Goal: Task Accomplishment & Management: Use online tool/utility

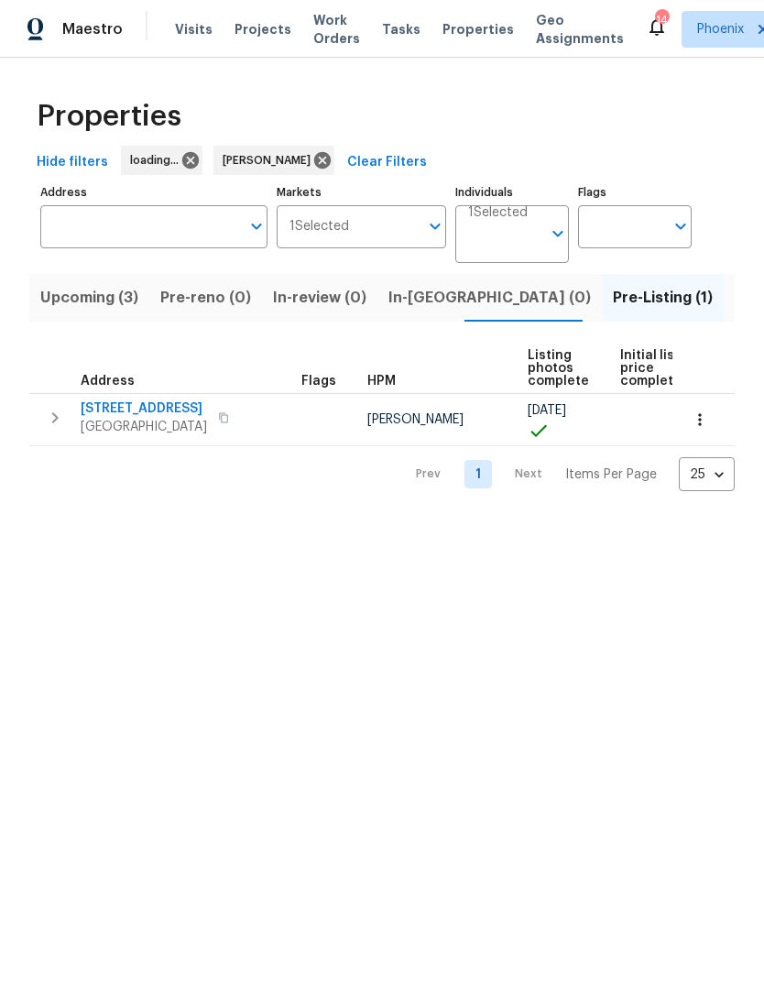
click at [735, 305] on span "Listed (11)" at bounding box center [771, 298] width 72 height 26
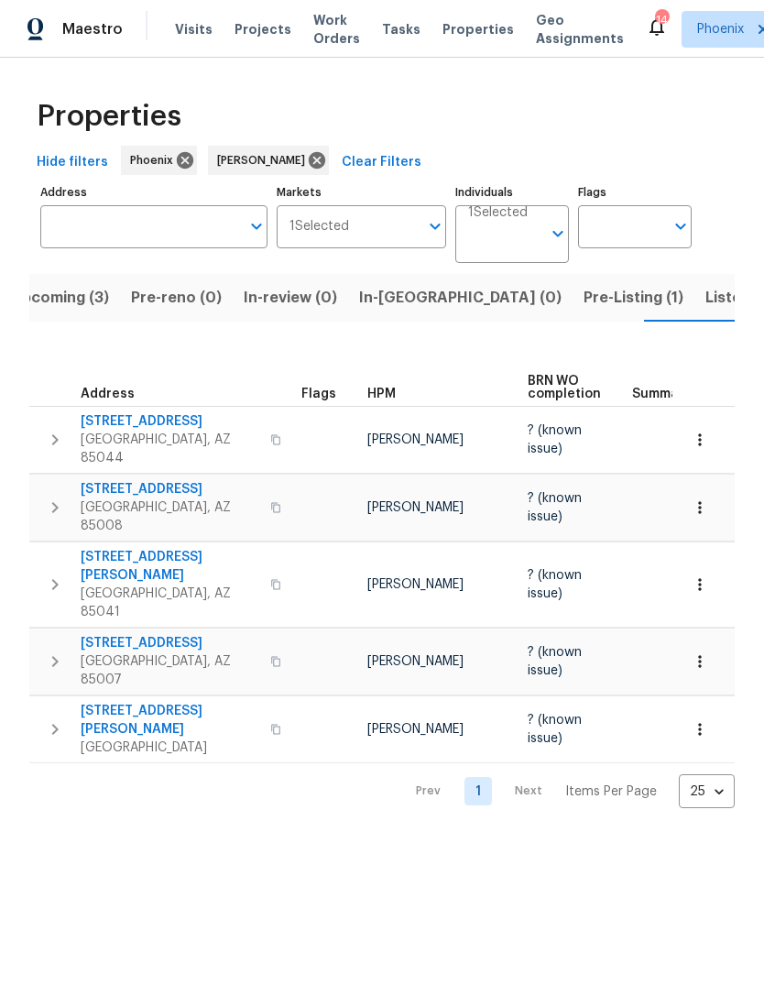
click at [183, 548] on span "3433 W Chambers St" at bounding box center [170, 566] width 179 height 37
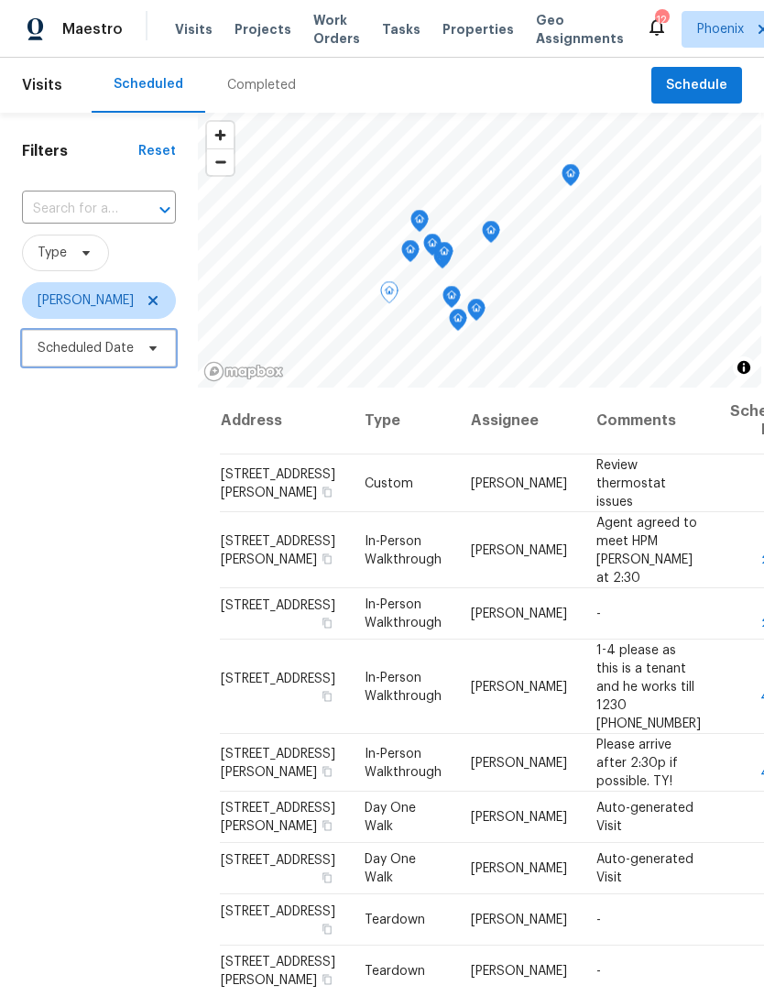
scroll to position [504, 0]
click at [0, 0] on span at bounding box center [0, 0] width 0 height 0
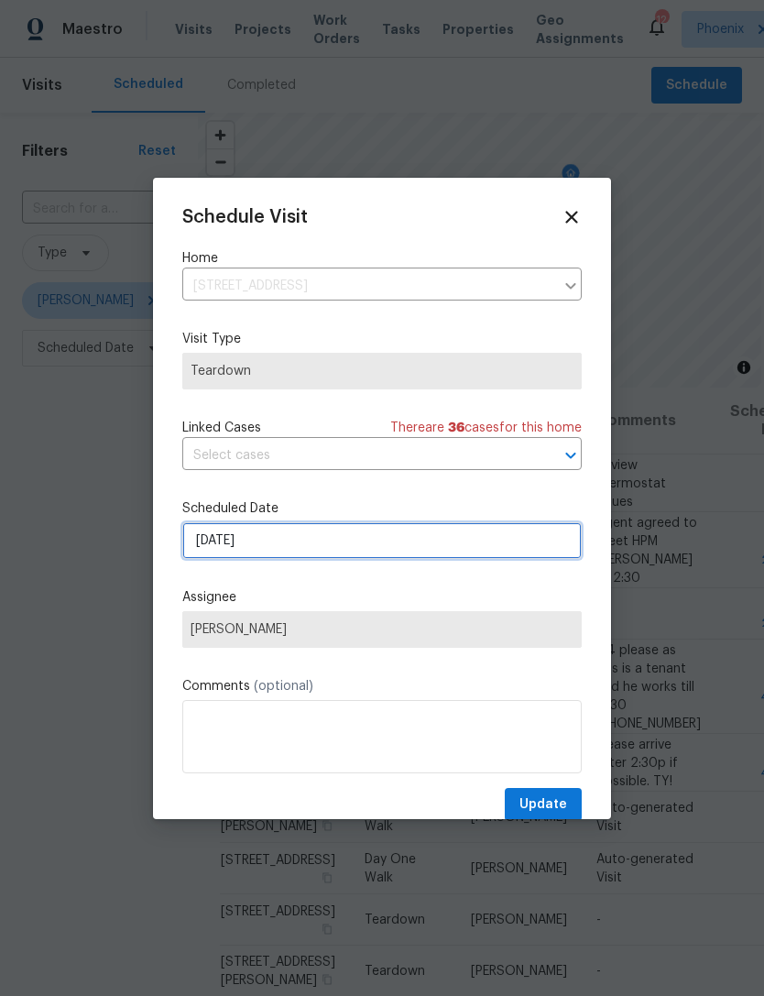
click at [407, 552] on input "[DATE]" at bounding box center [381, 540] width 399 height 37
select select "9"
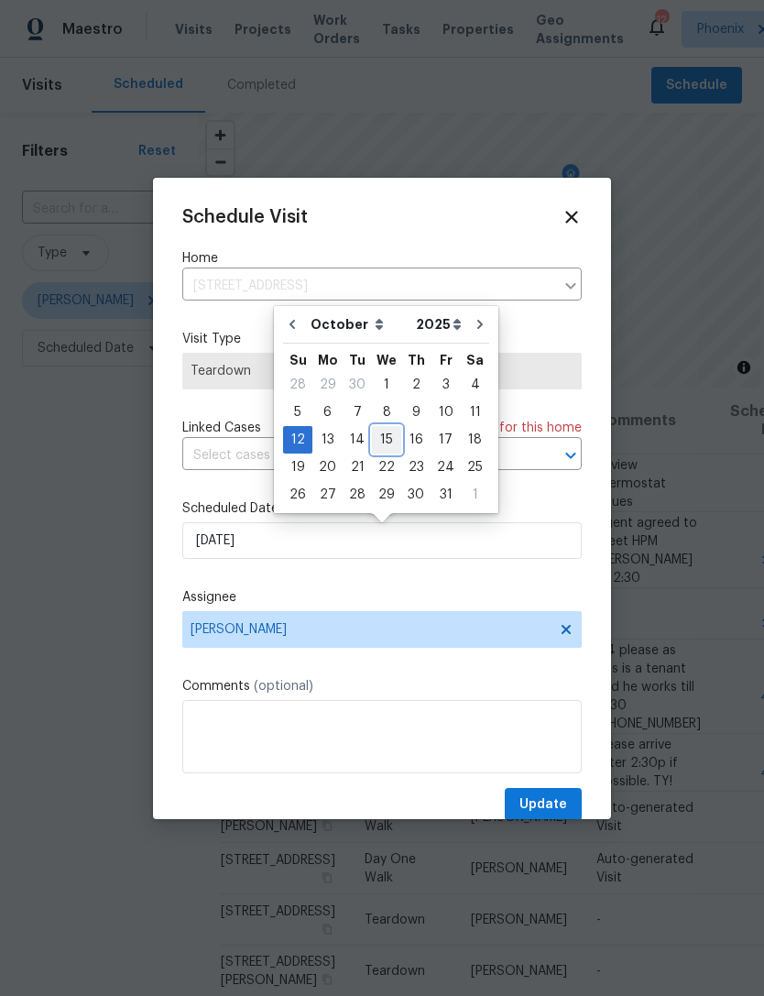
click at [386, 444] on div "15" at bounding box center [386, 440] width 29 height 26
type input "[DATE]"
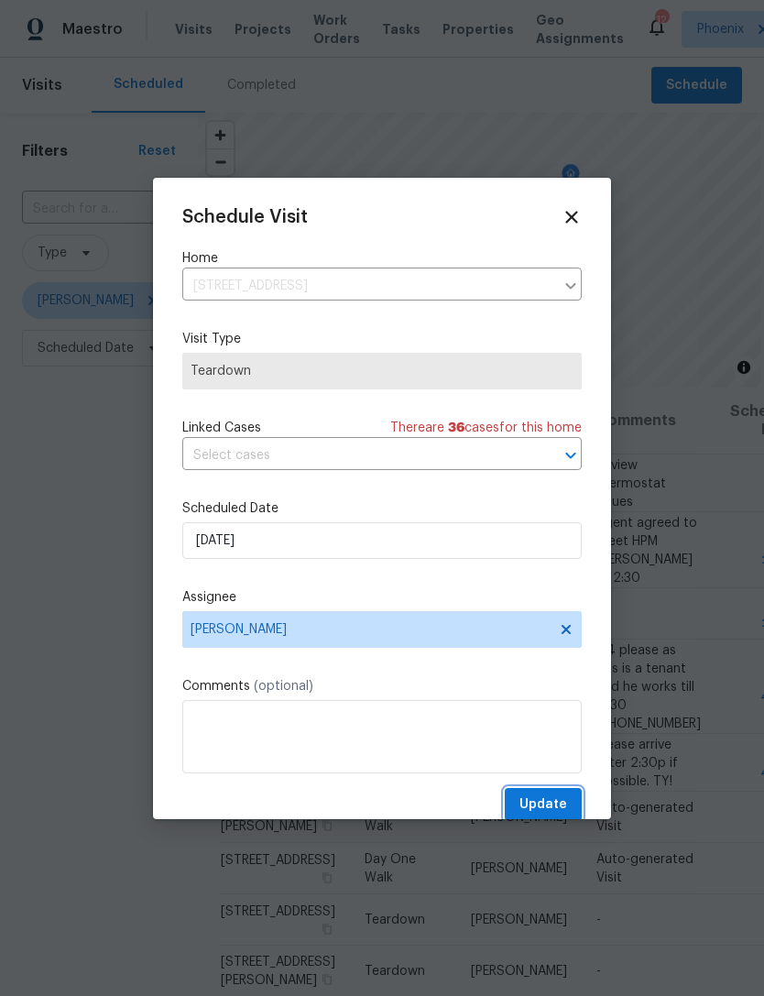
click at [561, 814] on span "Update" at bounding box center [543, 804] width 48 height 23
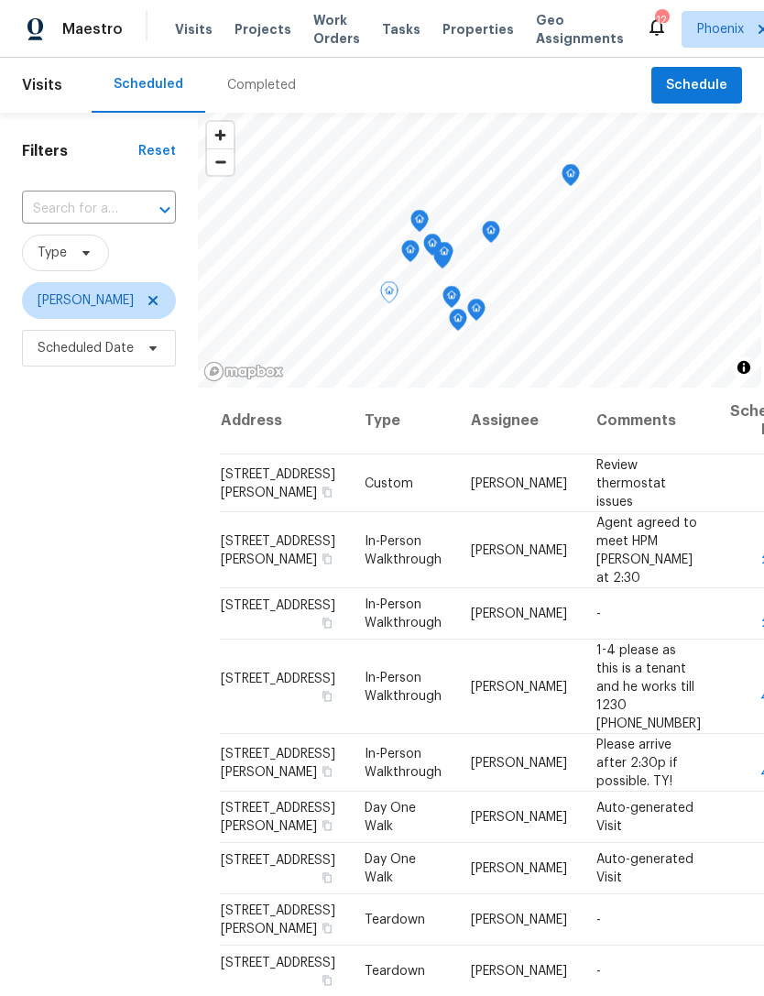
scroll to position [0, 0]
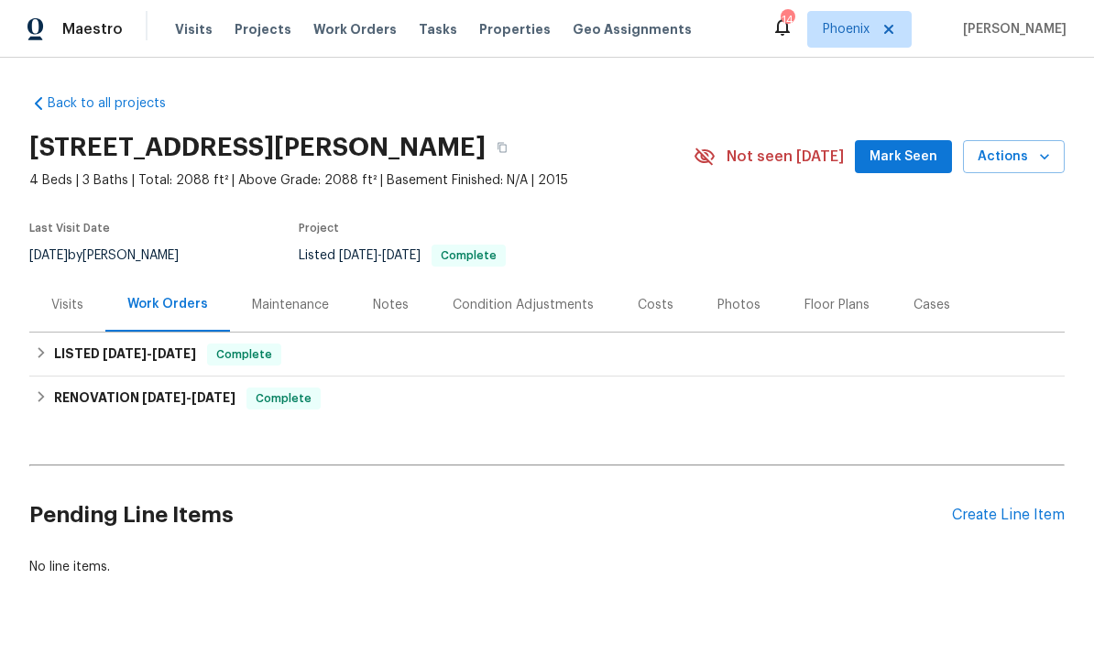
click at [763, 514] on div "Create Line Item" at bounding box center [1008, 515] width 113 height 17
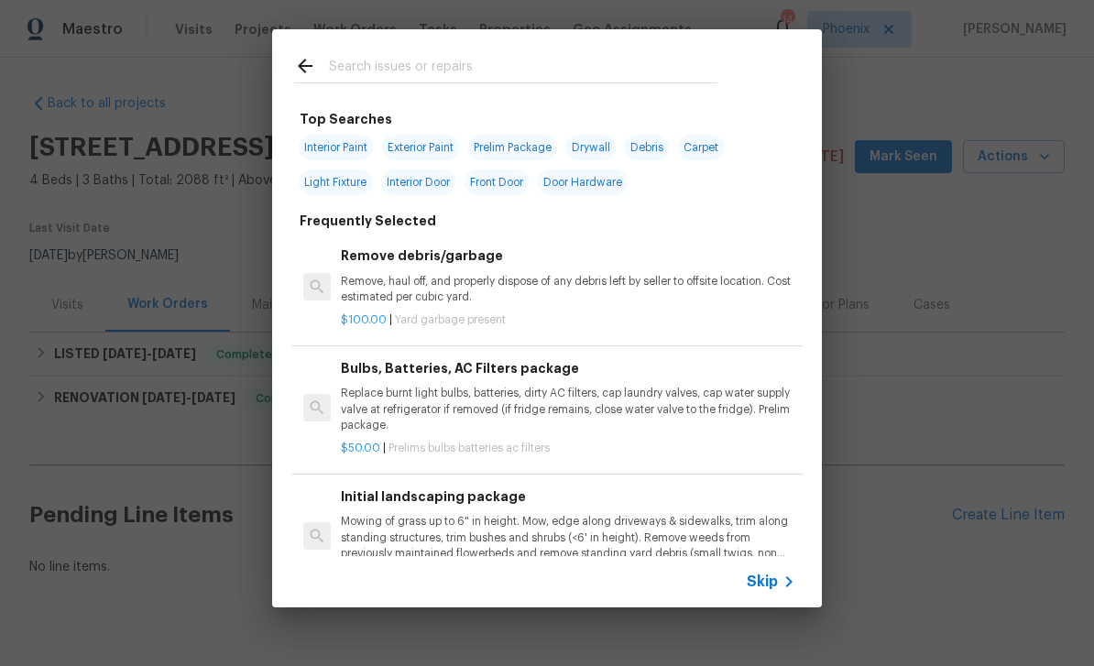
click at [468, 61] on input "text" at bounding box center [523, 68] width 388 height 27
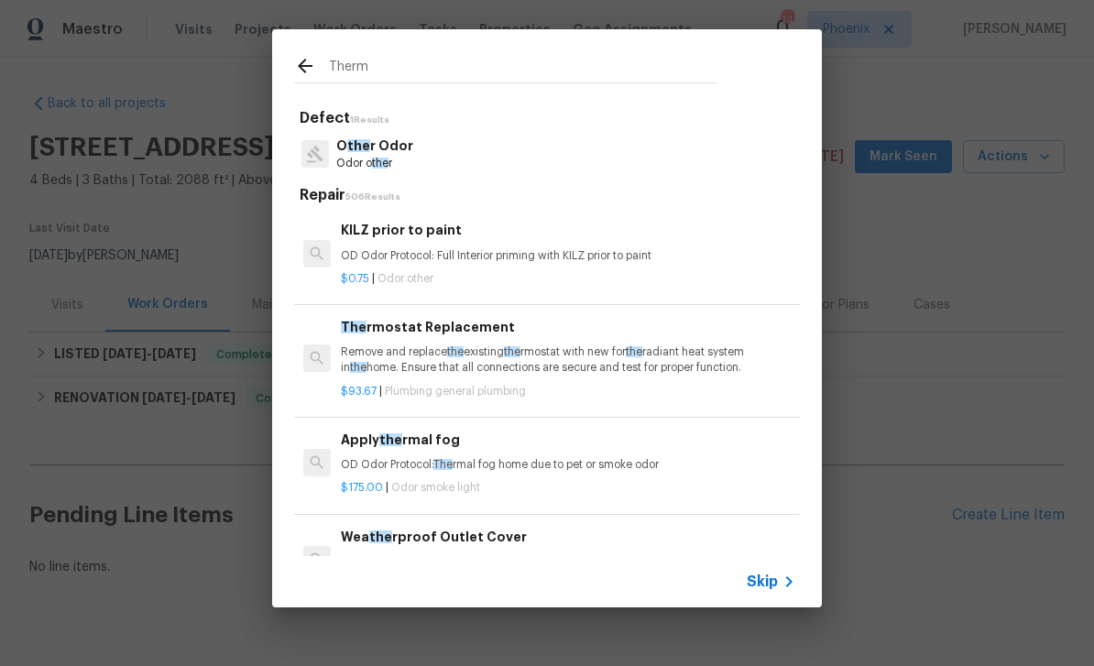
type input "Thermo"
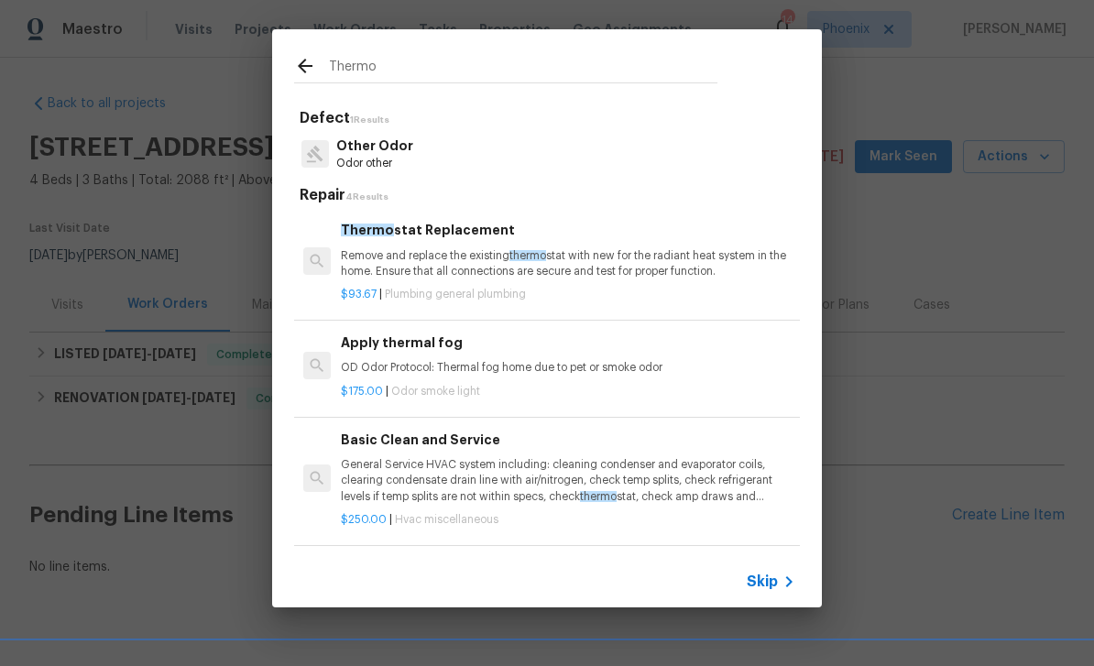
click at [674, 229] on h6 "Thermo stat Replacement" at bounding box center [568, 230] width 454 height 20
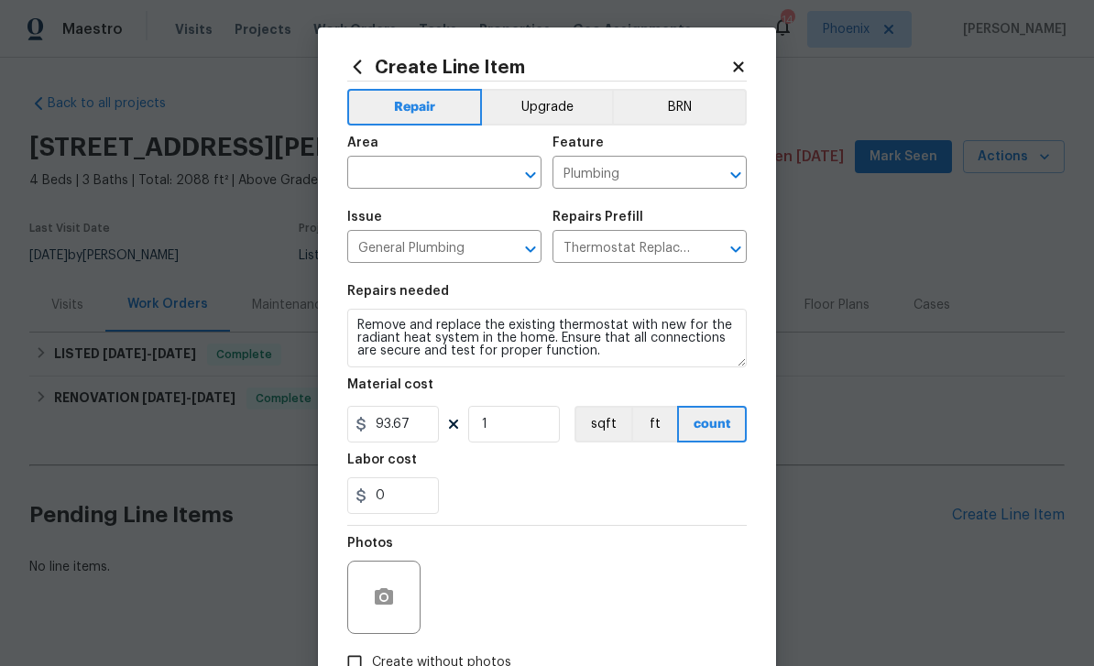
click at [428, 183] on input "text" at bounding box center [418, 174] width 143 height 28
click at [433, 229] on li "Hallway" at bounding box center [444, 217] width 194 height 30
type input "Hallway"
click at [432, 228] on div "Issue" at bounding box center [444, 223] width 194 height 24
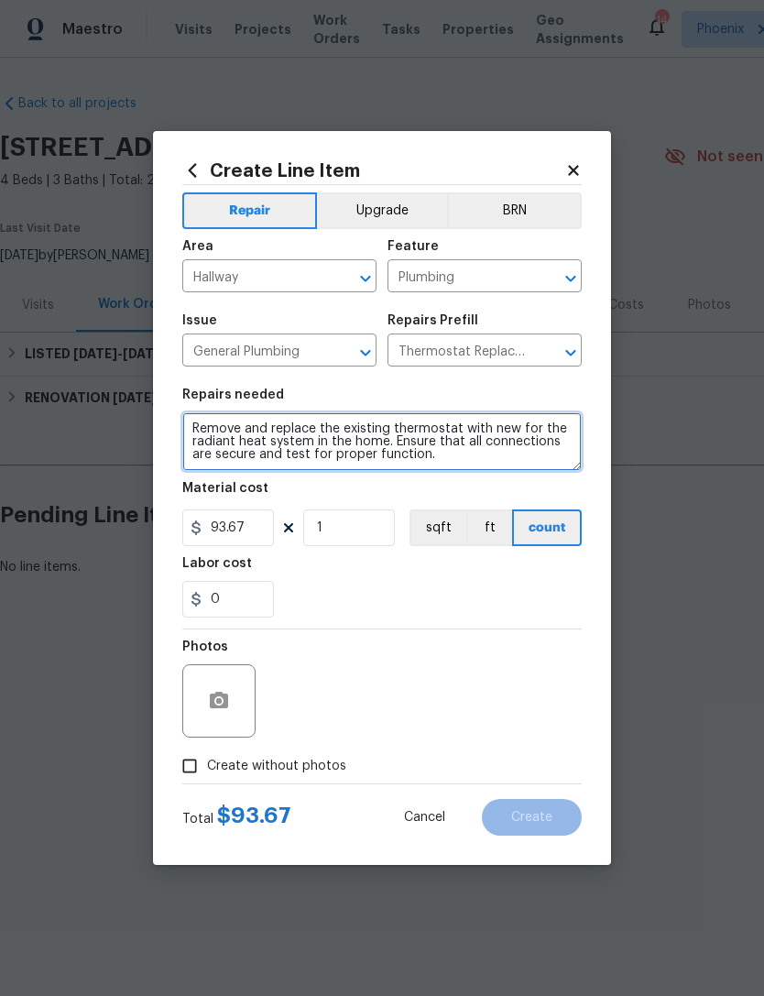
click at [198, 431] on textarea "Remove and replace the existing thermostat with new for the radiant heat system…" at bounding box center [381, 441] width 399 height 59
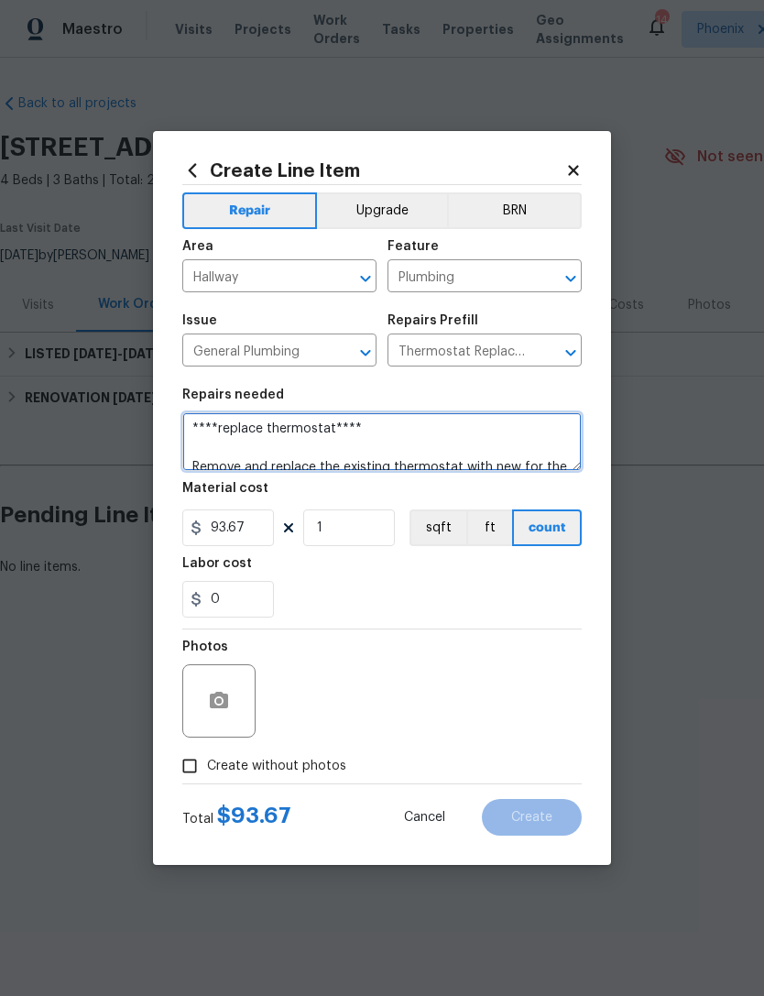
scroll to position [4, 0]
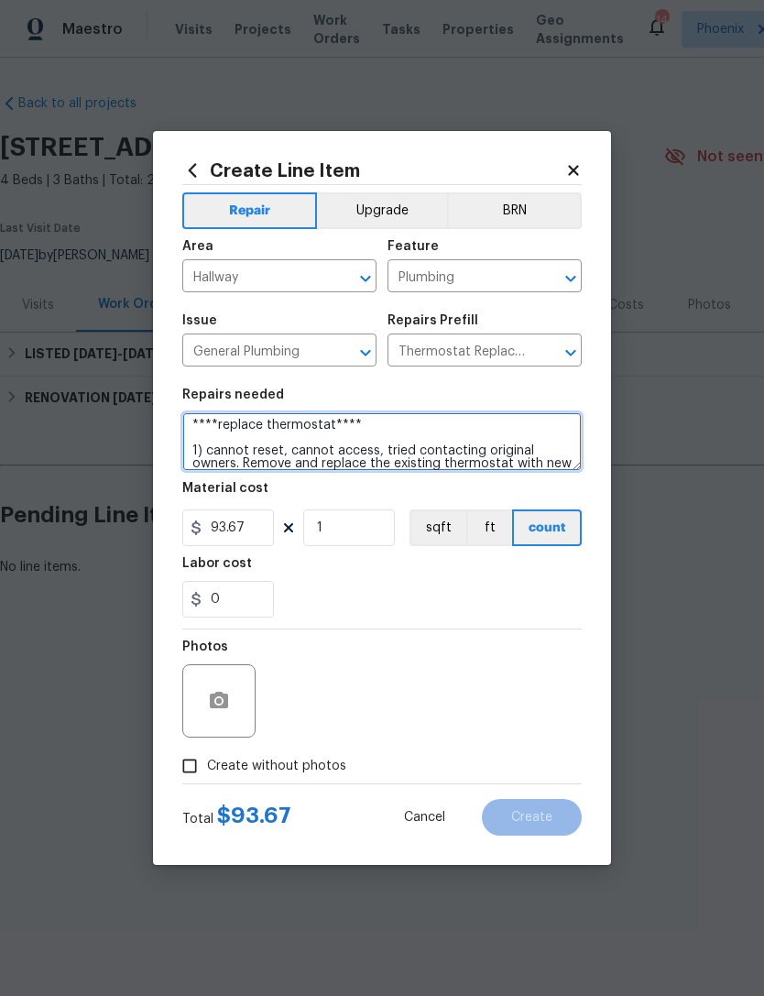
type textarea "****replace thermostat**** 1) cannot reset, cannot access, tried contacting ori…"
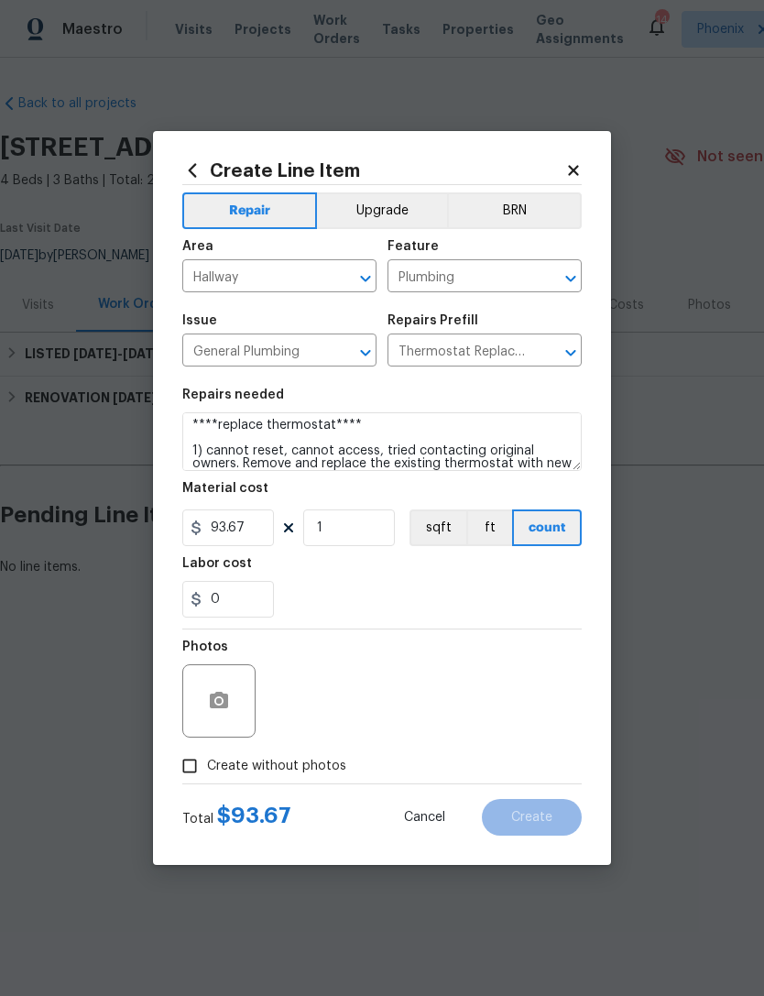
click at [485, 601] on div "0" at bounding box center [381, 599] width 399 height 37
click at [263, 595] on input "0" at bounding box center [228, 599] width 92 height 37
type input "56.33"
click at [502, 587] on div "56.33" at bounding box center [381, 599] width 399 height 37
click at [214, 701] on icon "button" at bounding box center [219, 700] width 18 height 16
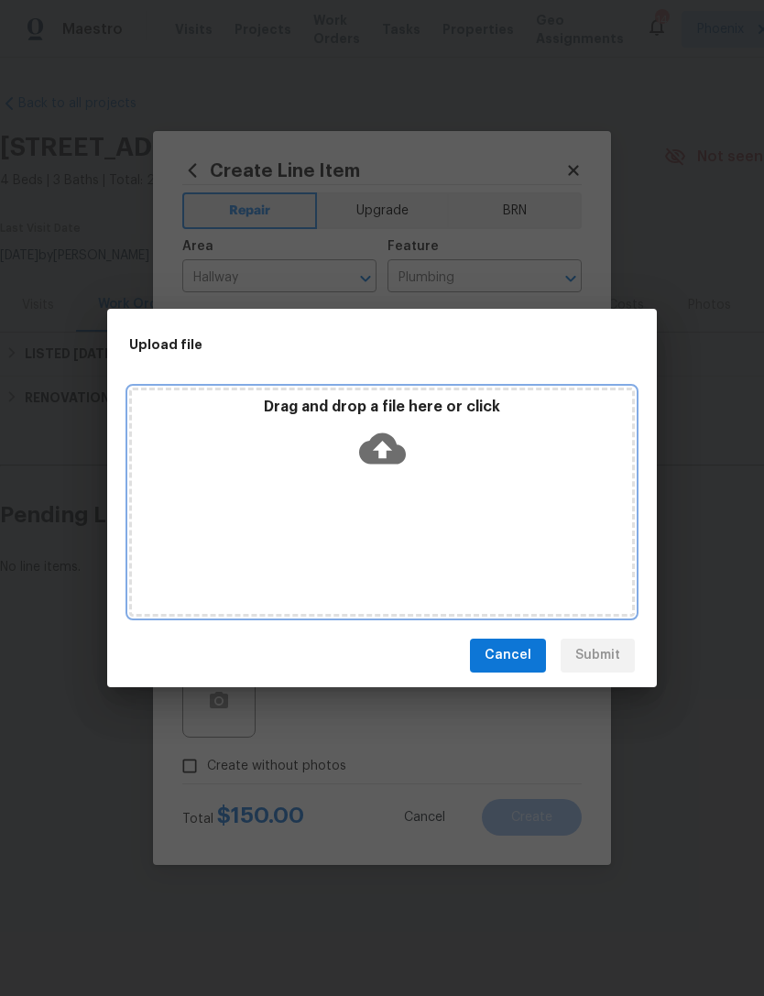
click at [394, 465] on icon at bounding box center [382, 448] width 47 height 47
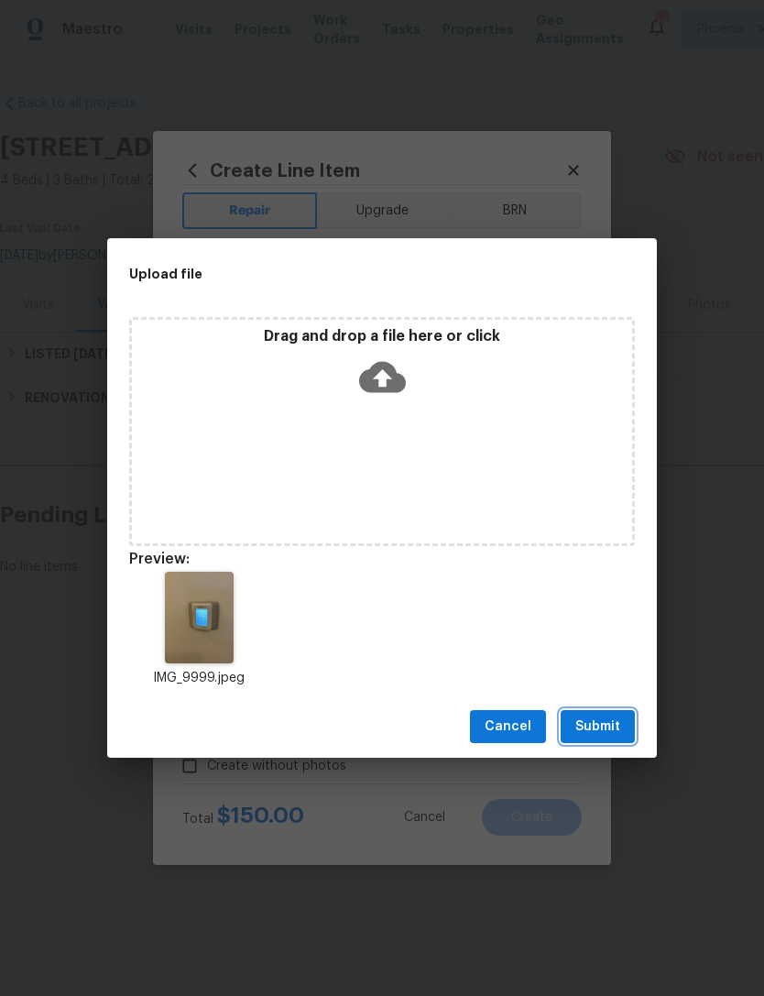
click at [615, 730] on span "Submit" at bounding box center [597, 726] width 45 height 23
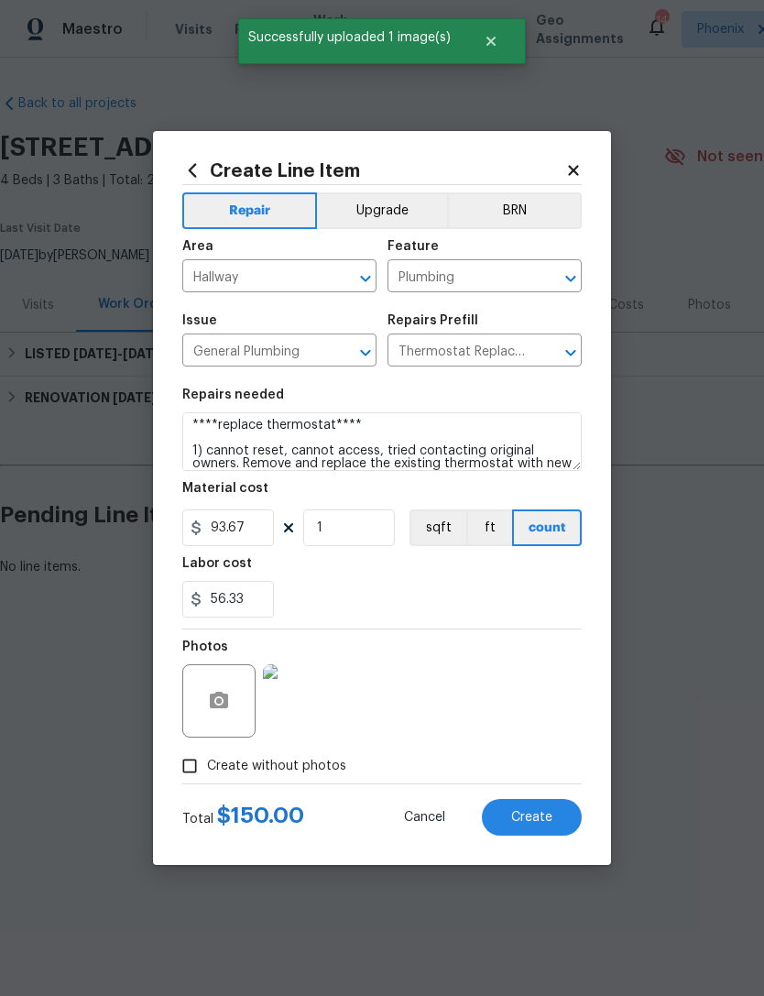
click at [547, 805] on button "Create" at bounding box center [532, 817] width 100 height 37
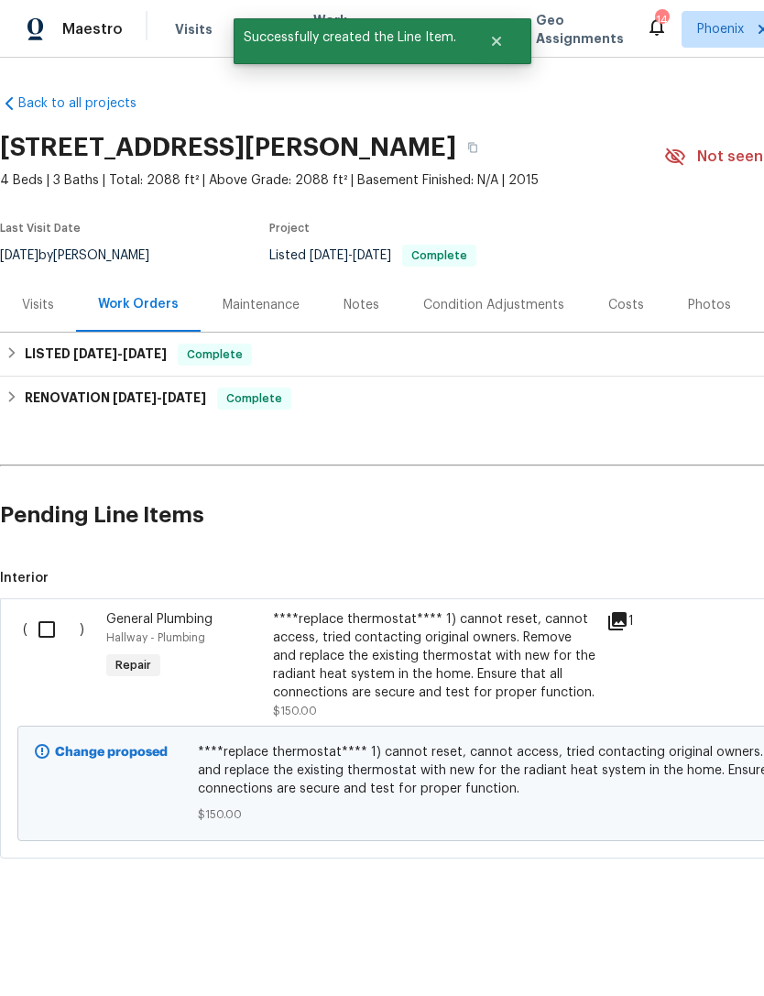
click at [59, 627] on input "checkbox" at bounding box center [53, 629] width 52 height 38
checkbox input "true"
click at [681, 965] on button "Create Work Order" at bounding box center [659, 950] width 151 height 34
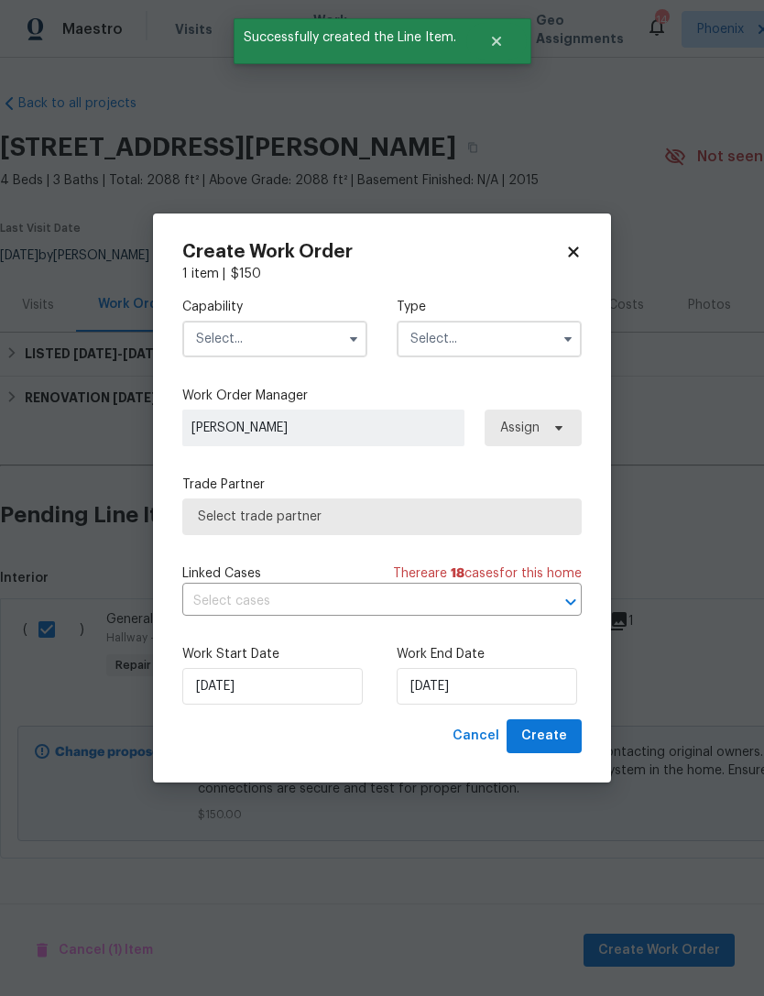
click at [267, 325] on input "text" at bounding box center [274, 339] width 185 height 37
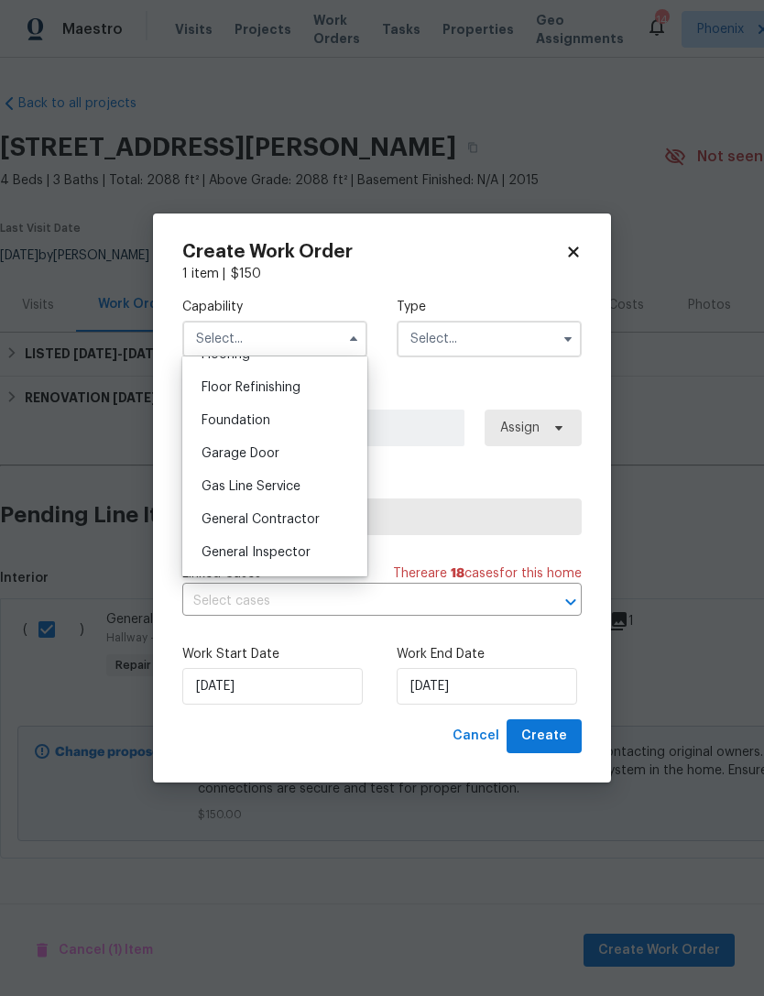
scroll to position [733, 0]
click at [290, 536] on div "General Contractor" at bounding box center [275, 520] width 176 height 33
type input "General Contractor"
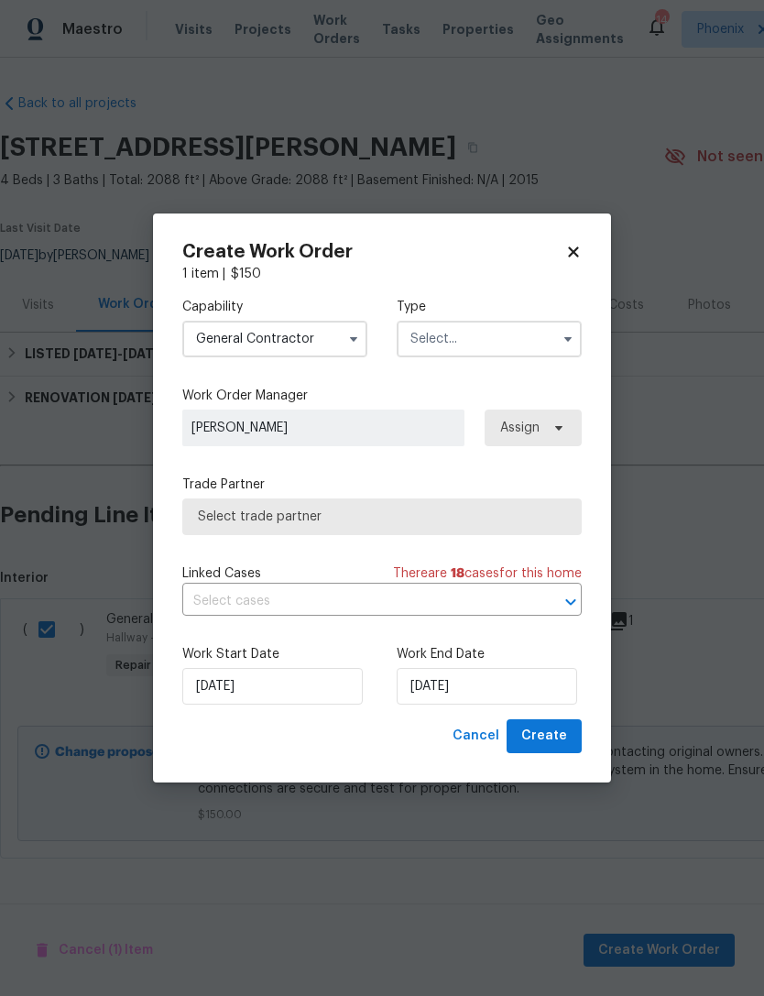
click at [518, 343] on input "text" at bounding box center [489, 339] width 185 height 37
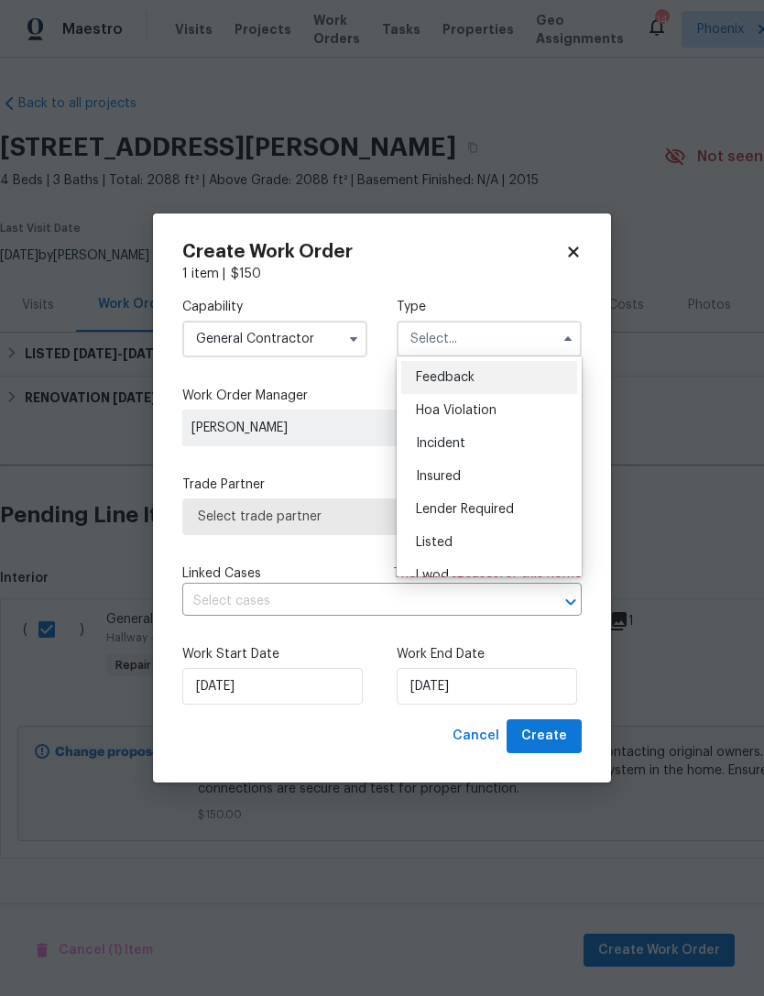
click at [453, 546] on div "Listed" at bounding box center [489, 542] width 176 height 33
type input "Listed"
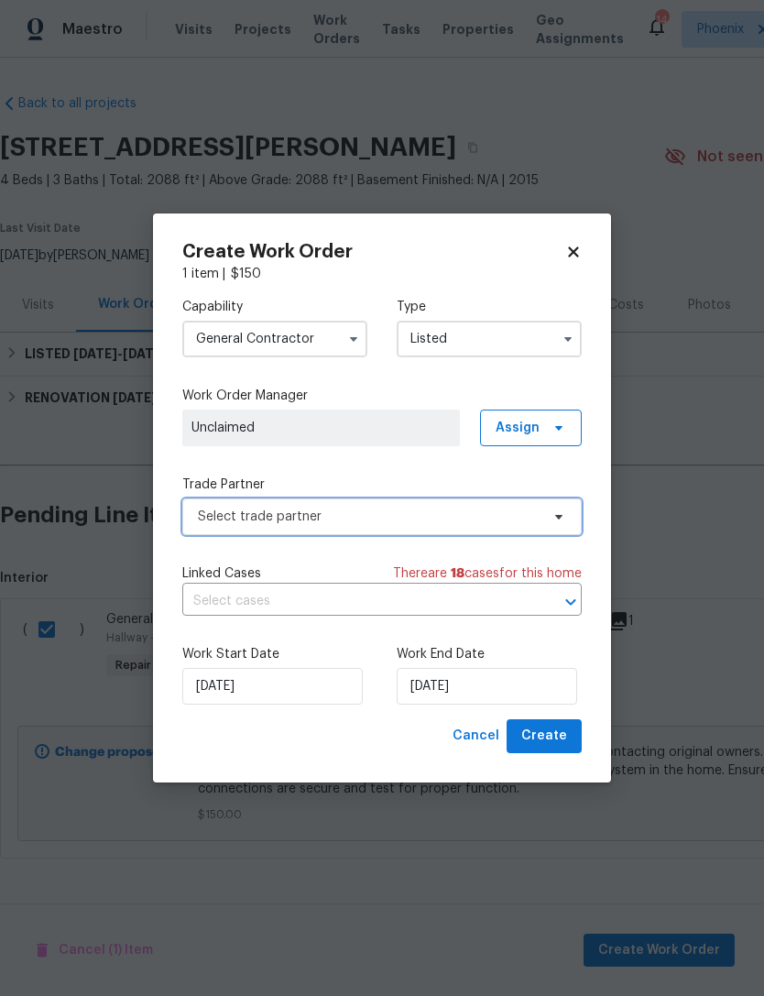
click at [477, 519] on span "Select trade partner" at bounding box center [369, 517] width 342 height 18
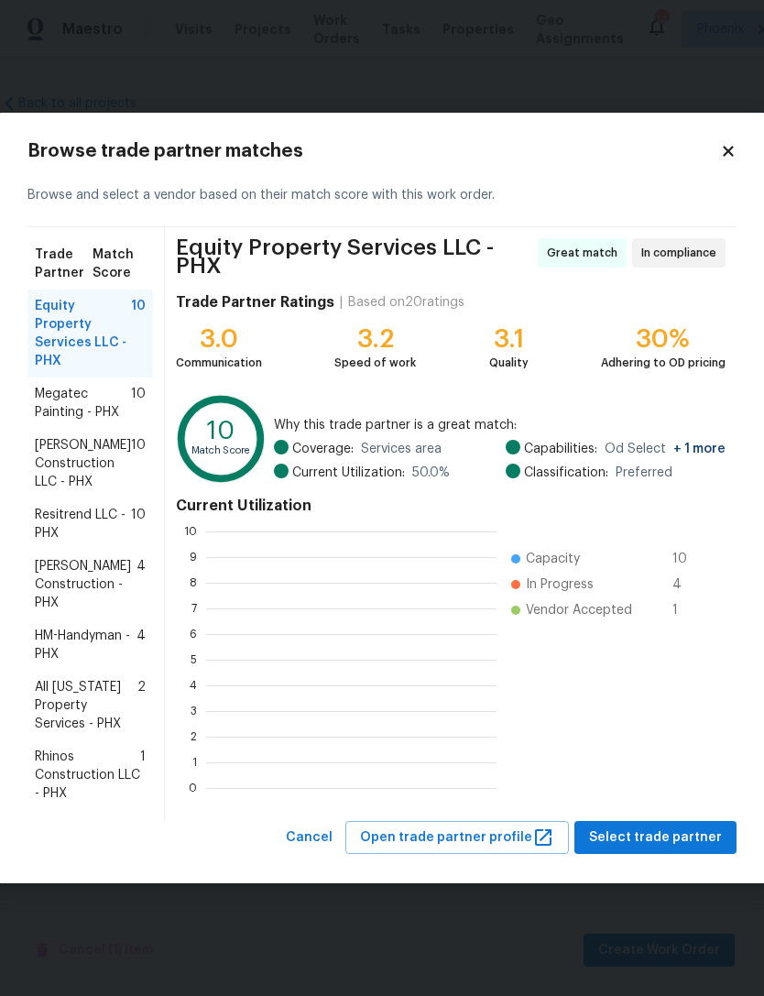
scroll to position [257, 290]
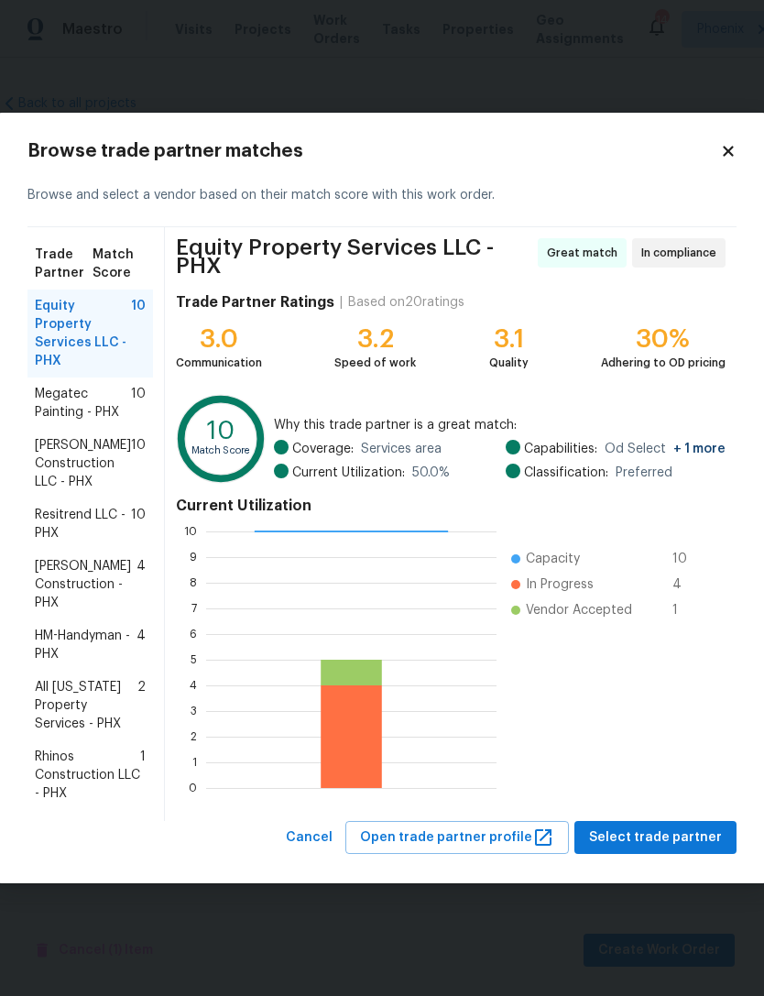
click at [102, 641] on span "HM-Handyman - PHX" at bounding box center [86, 645] width 102 height 37
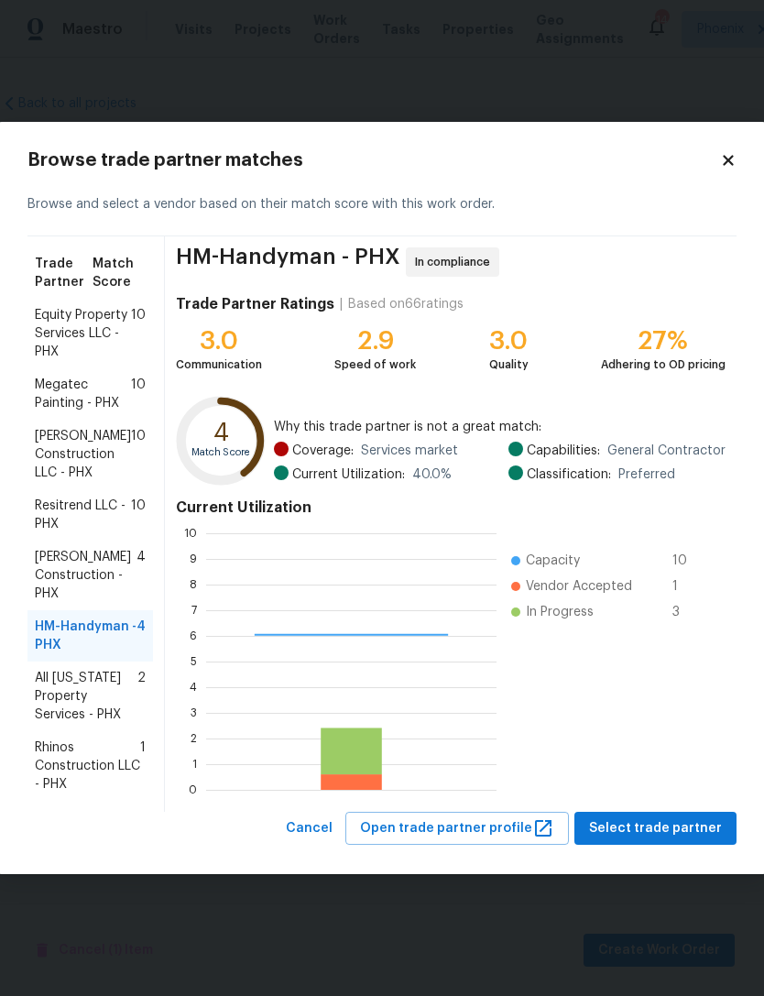
click at [670, 791] on div "0 1 2 3 4 5 6 7 8 9 10 Capacity 10 Vendor Accepted 1 In Progress 3" at bounding box center [451, 661] width 550 height 275
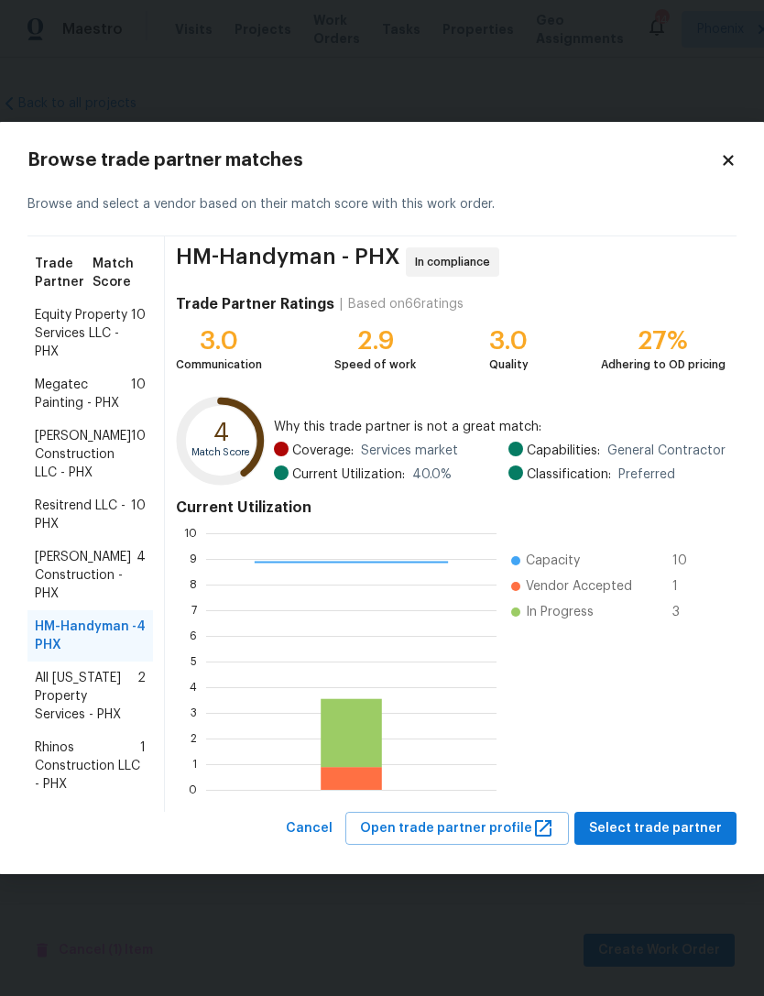
click at [680, 834] on span "Select trade partner" at bounding box center [655, 828] width 133 height 23
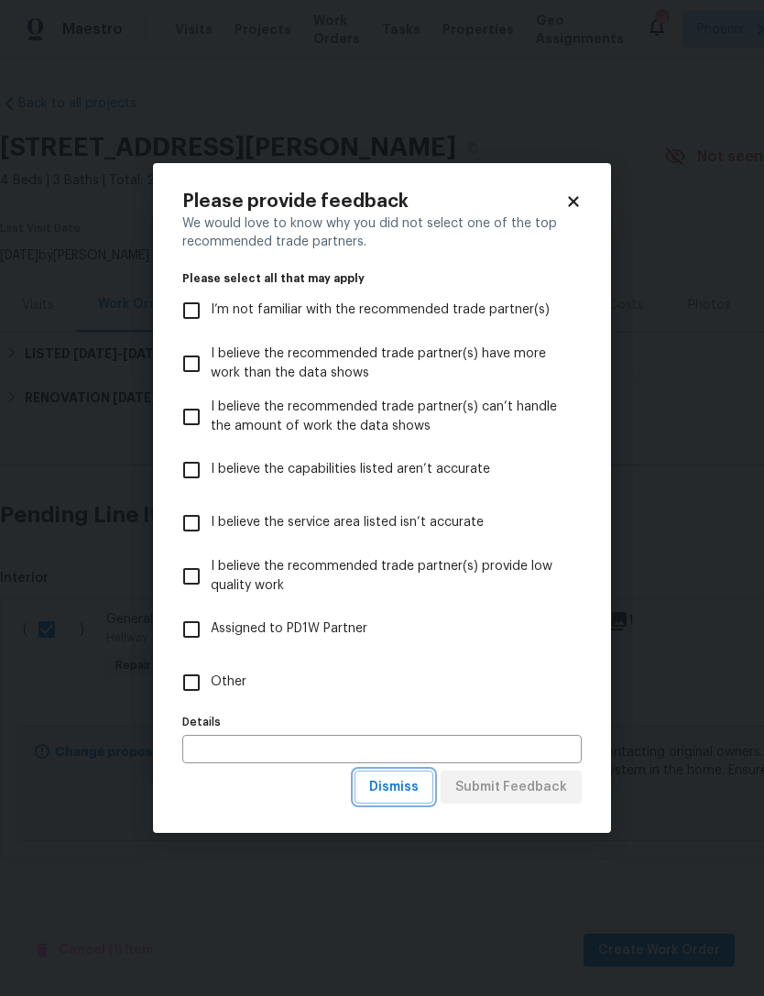
click at [410, 801] on button "Dismiss" at bounding box center [394, 787] width 79 height 34
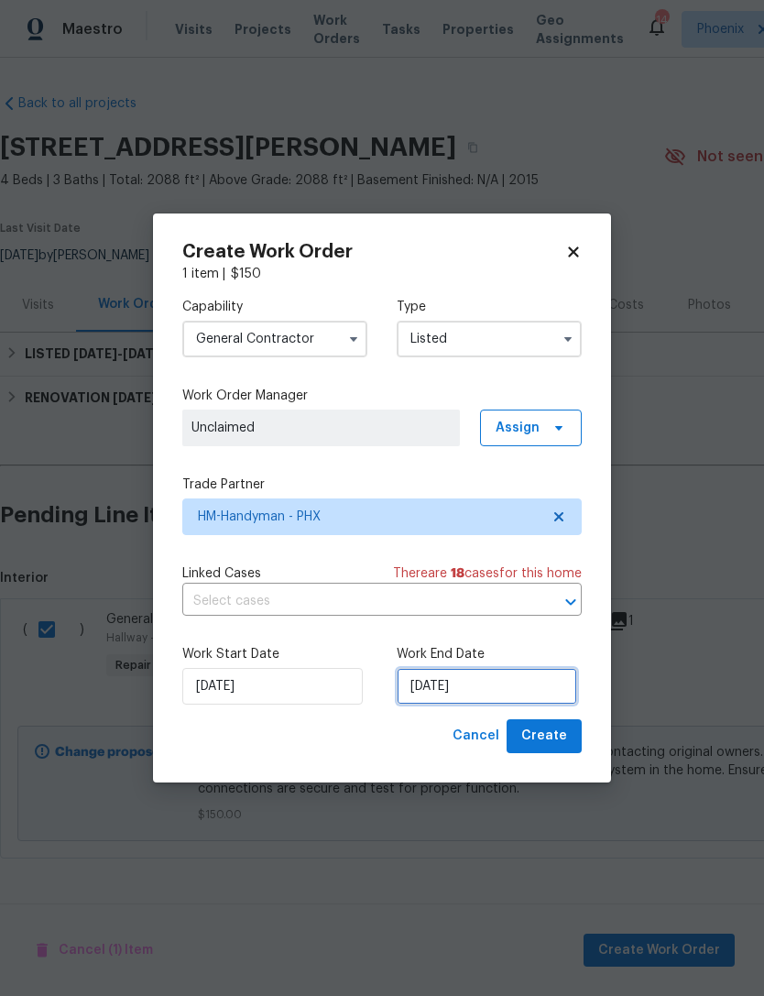
click at [499, 704] on input "9/29/2025" at bounding box center [487, 686] width 180 height 37
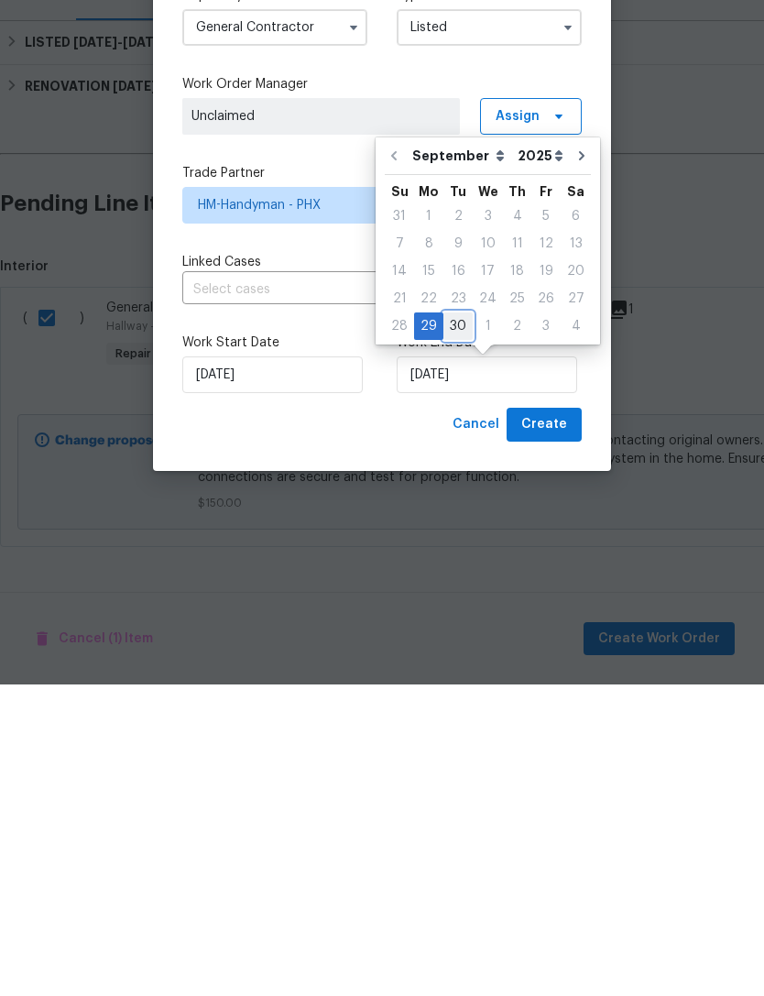
click at [459, 625] on div "30" at bounding box center [457, 638] width 29 height 26
type input "9/30/2025"
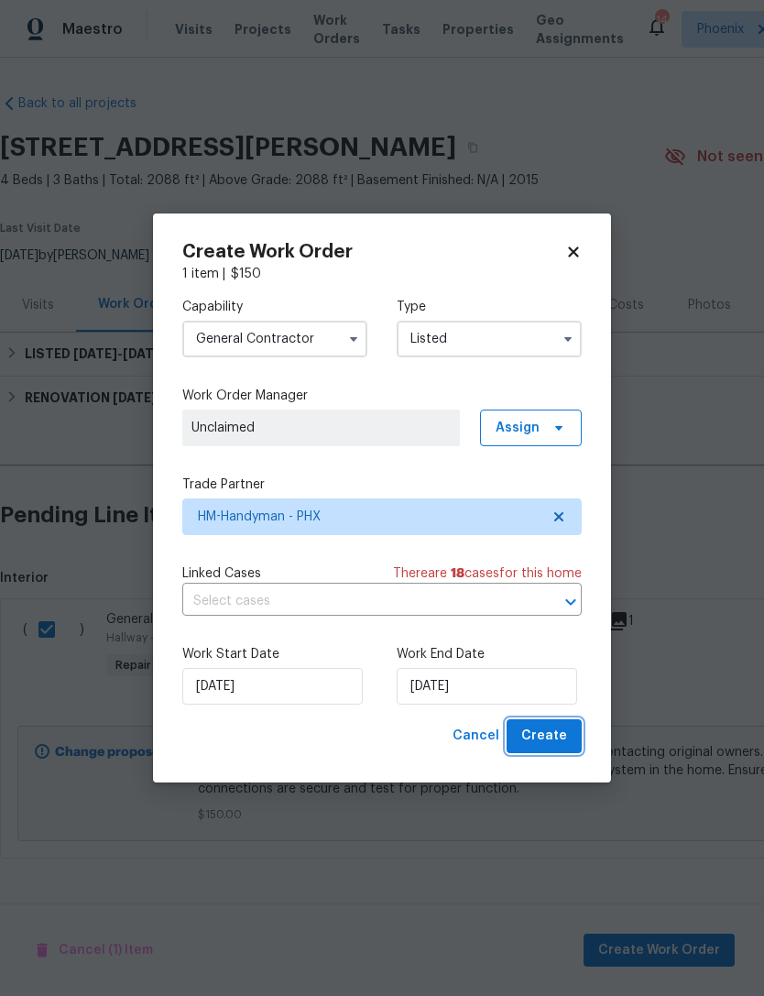
click at [562, 727] on span "Create" at bounding box center [544, 736] width 46 height 23
checkbox input "false"
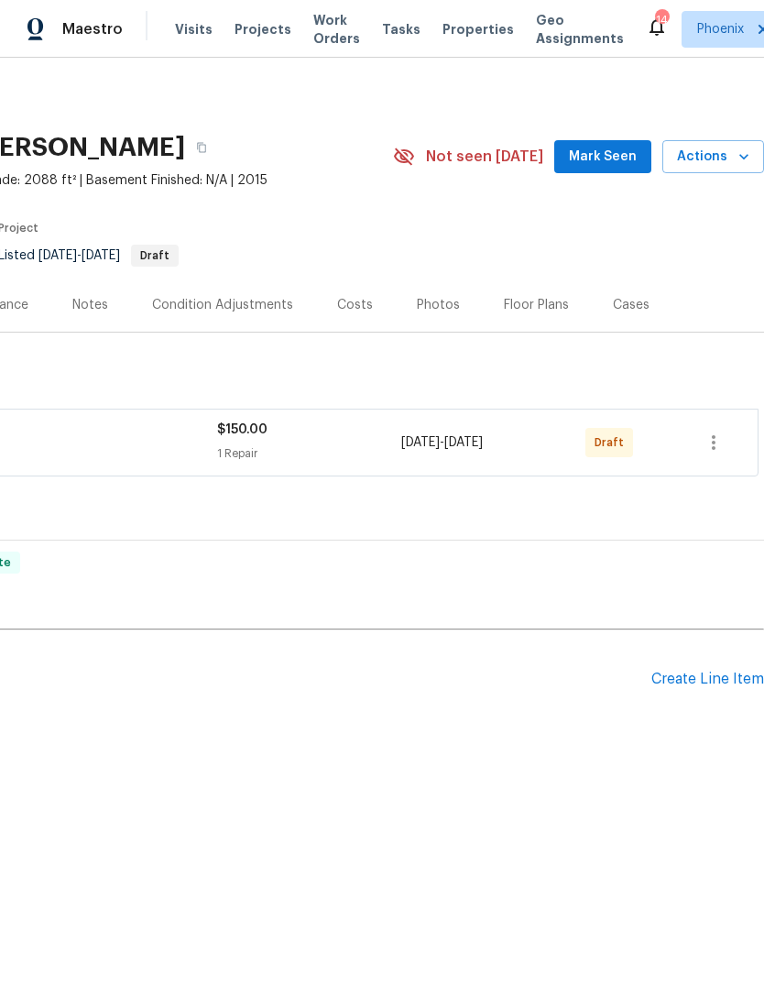
scroll to position [0, 271]
click at [723, 443] on icon "button" at bounding box center [714, 442] width 22 height 22
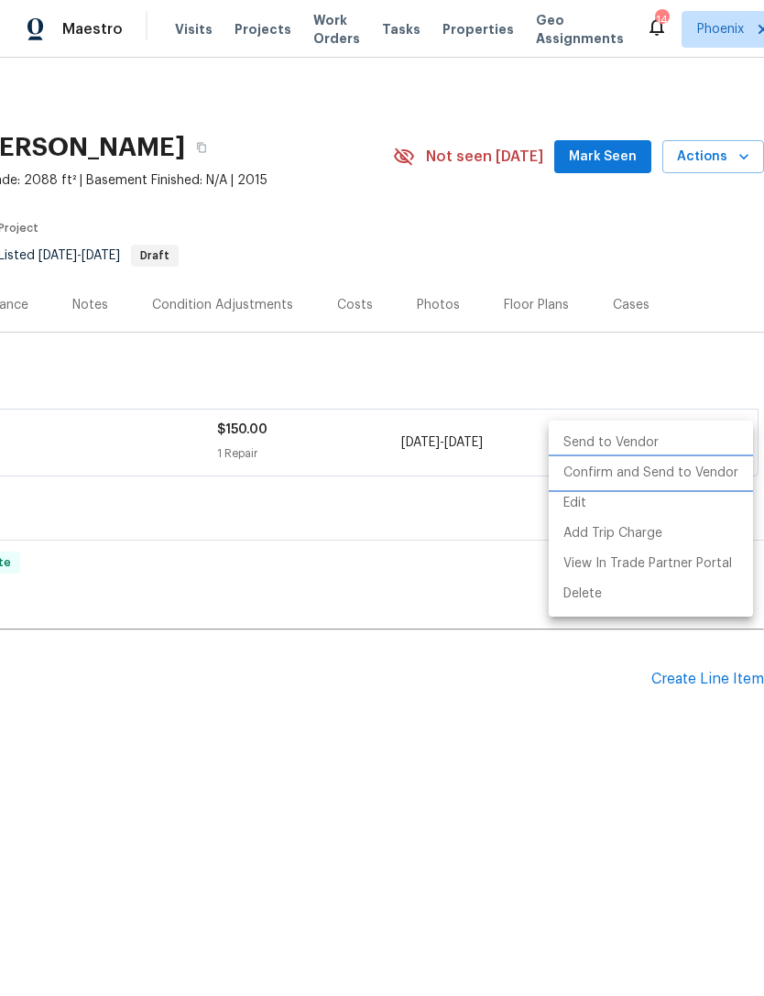
click at [699, 477] on li "Confirm and Send to Vendor" at bounding box center [651, 473] width 204 height 30
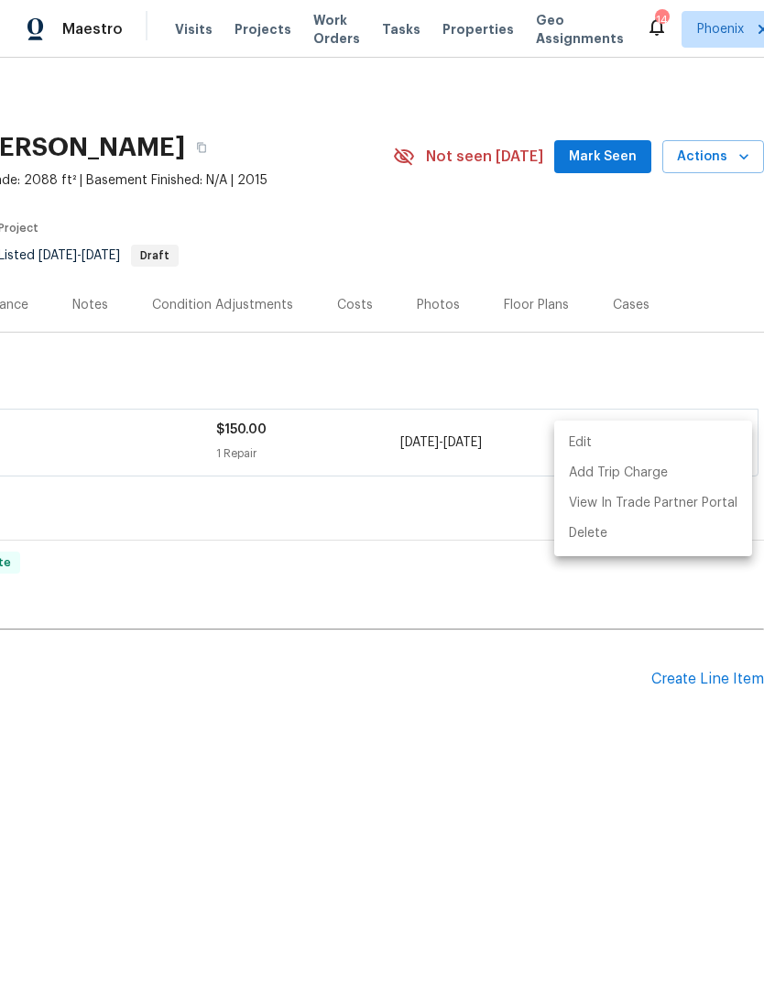
click at [83, 446] on div at bounding box center [382, 498] width 764 height 996
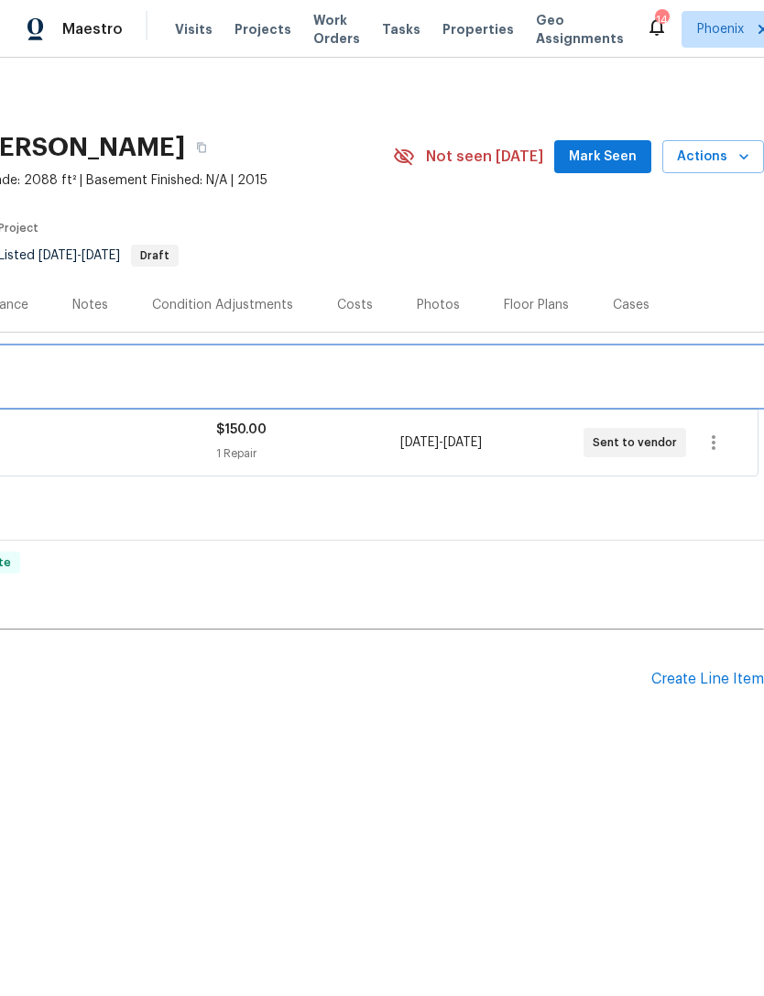
click at [548, 385] on div "LISTED 9/29/25 - 9/30/25 Draft" at bounding box center [246, 377] width 1024 height 22
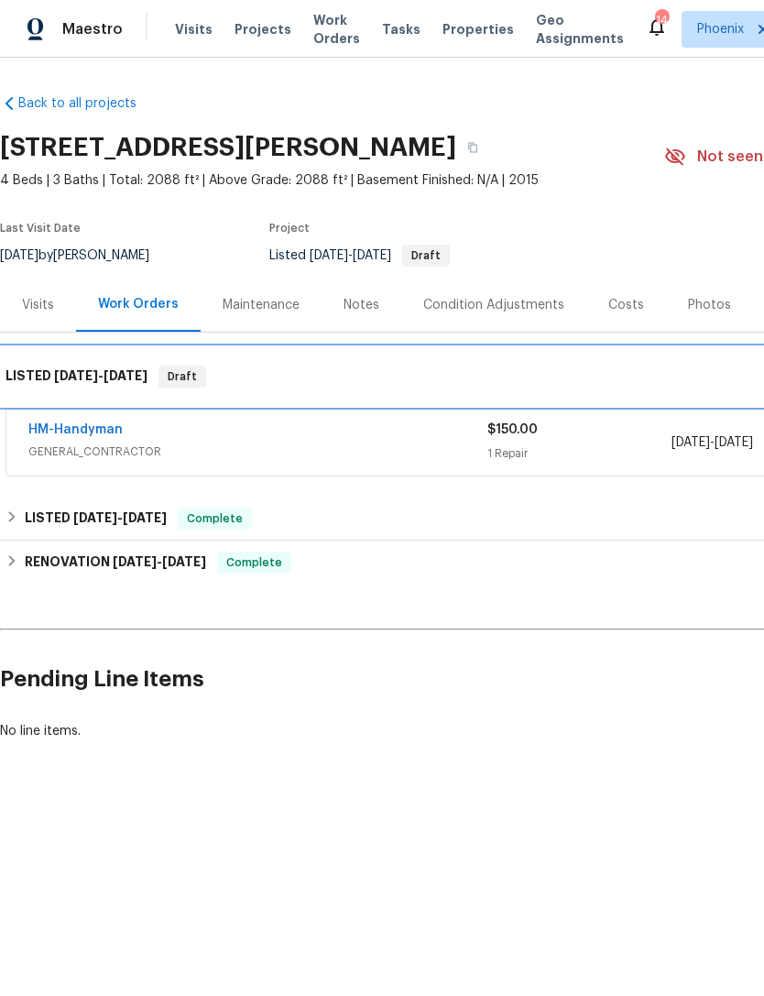
scroll to position [0, -1]
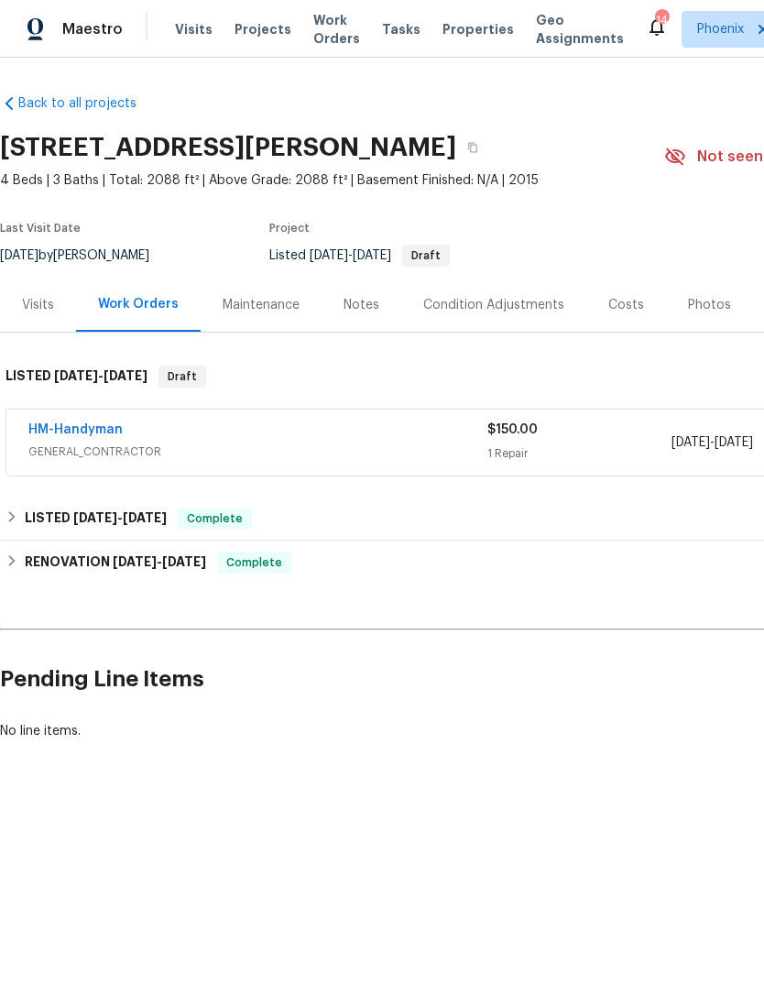
click at [59, 433] on link "HM-Handyman" at bounding box center [75, 429] width 94 height 13
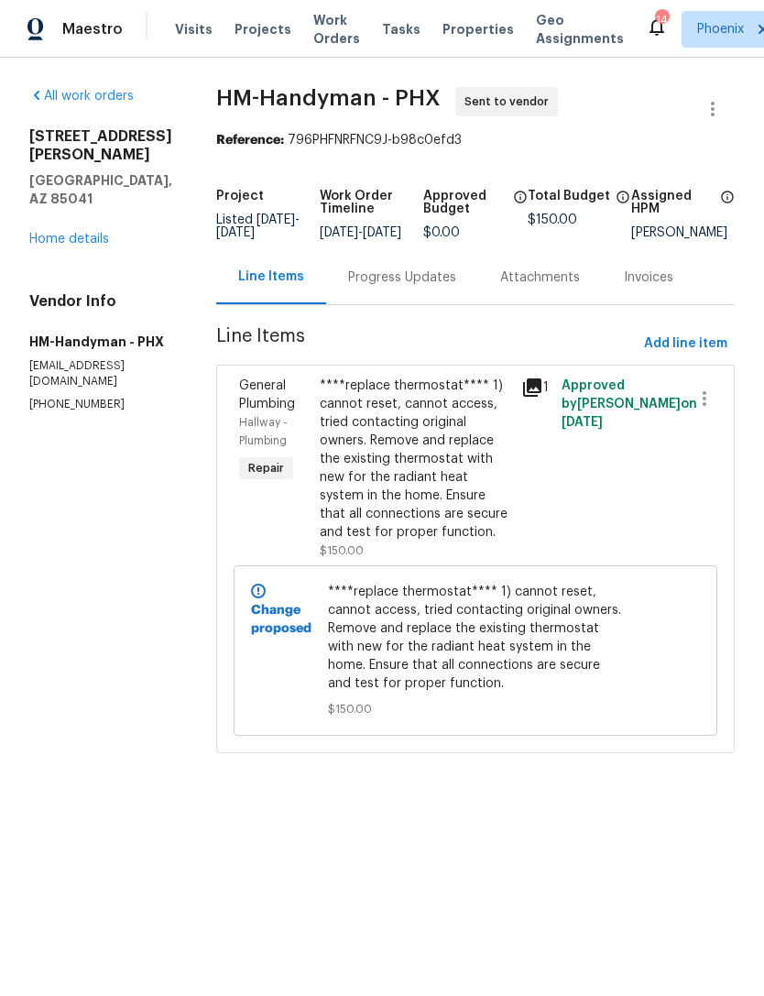
click at [434, 301] on div "Progress Updates" at bounding box center [402, 277] width 152 height 54
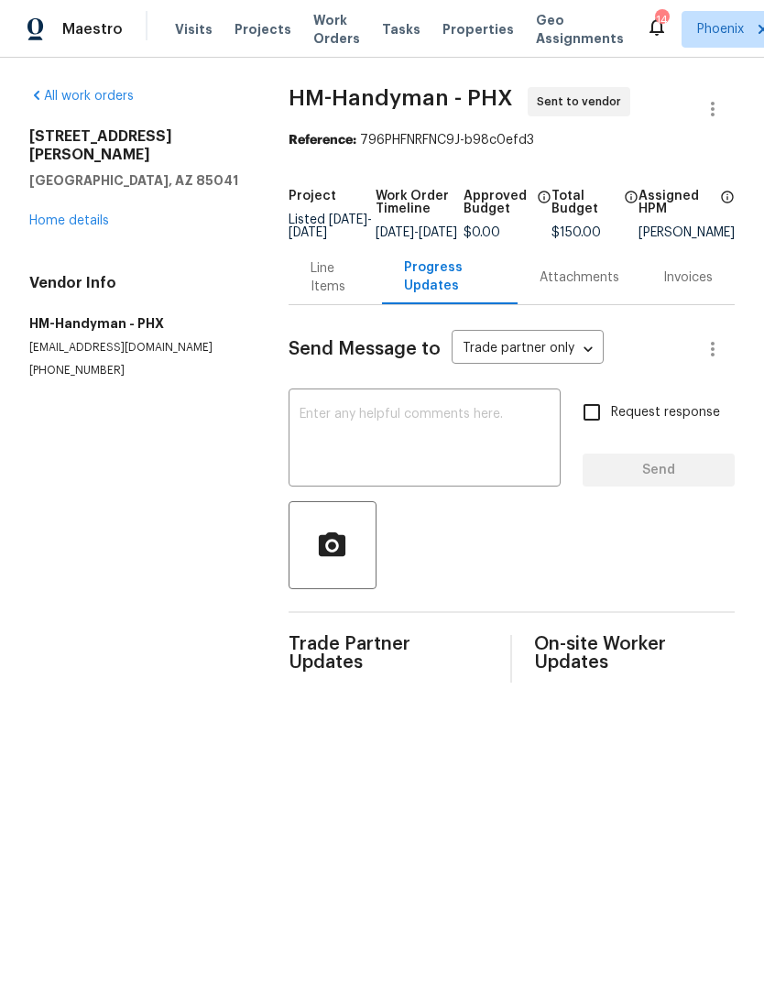
click at [430, 456] on textarea at bounding box center [425, 440] width 250 height 64
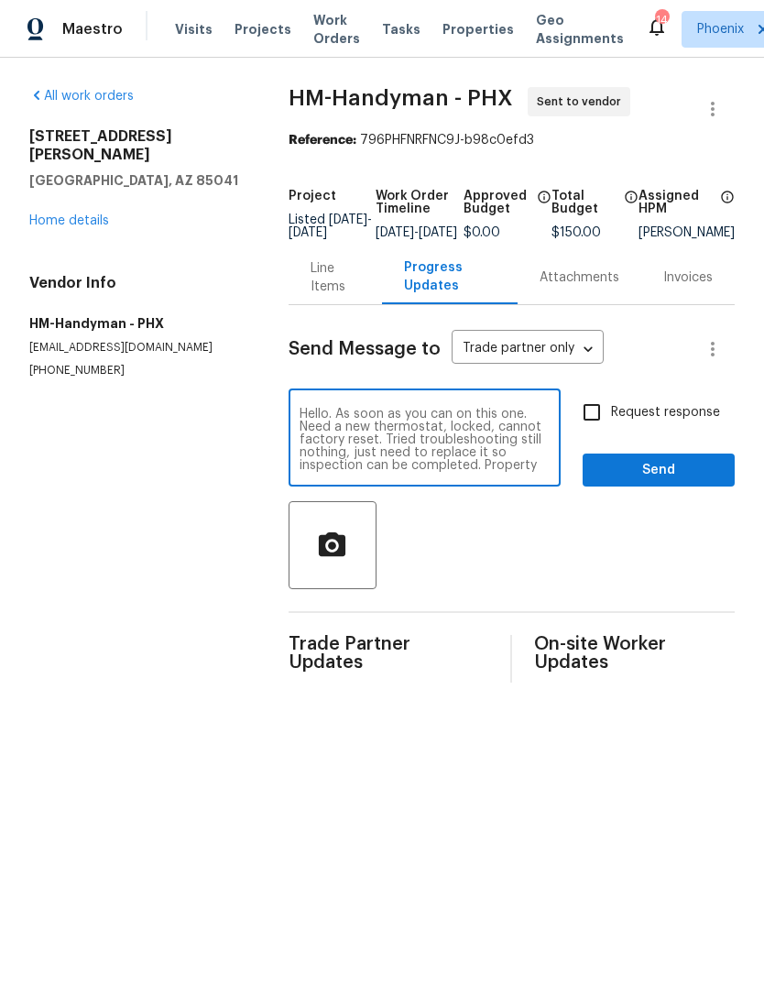
type textarea "Hello. As soon as you can on this one. Need a new thermostat, locked, cannot fa…"
click at [593, 420] on input "Request response" at bounding box center [592, 412] width 38 height 38
checkbox input "true"
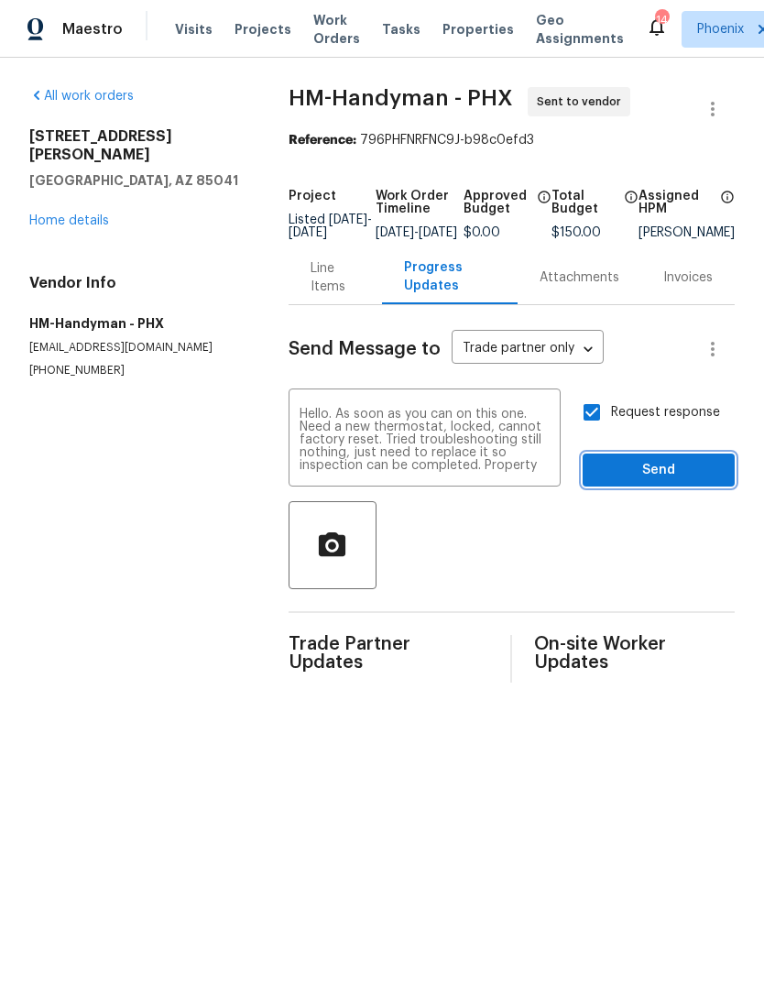
click at [697, 479] on span "Send" at bounding box center [658, 470] width 123 height 23
